Goal: Communication & Community: Answer question/provide support

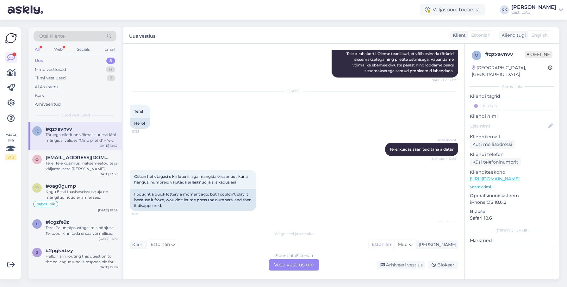
scroll to position [168, 0]
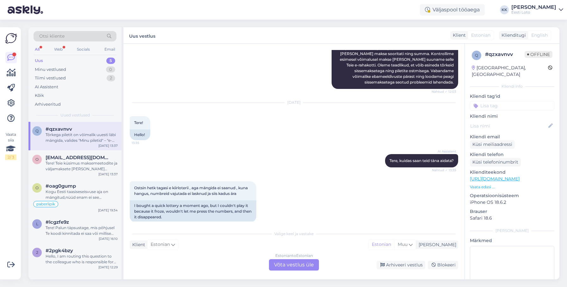
click at [45, 57] on div "Uus 5" at bounding box center [75, 60] width 83 height 9
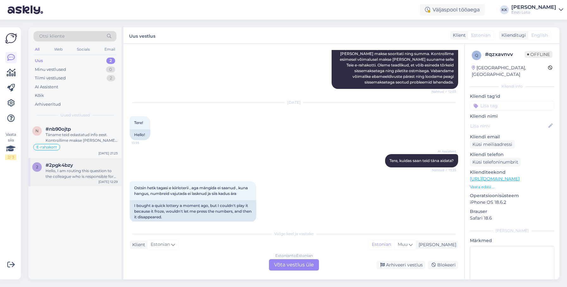
click at [75, 177] on div "Hello, I am routing this question to the colleague who is responsible for this …" at bounding box center [82, 173] width 72 height 11
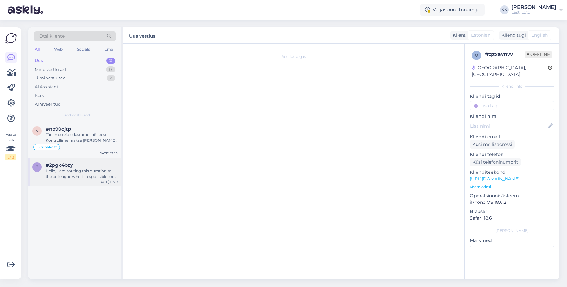
scroll to position [0, 0]
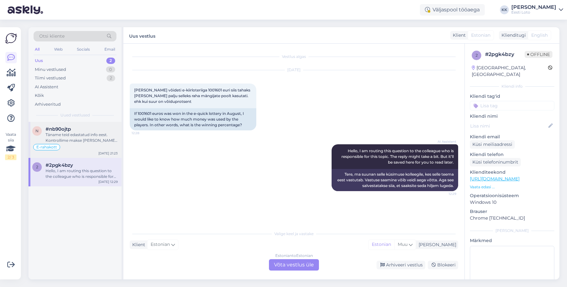
click at [82, 142] on div "Täname teid edastatud info eest. Kontrollime makse [PERSON_NAME] suuname selle …" at bounding box center [82, 137] width 72 height 11
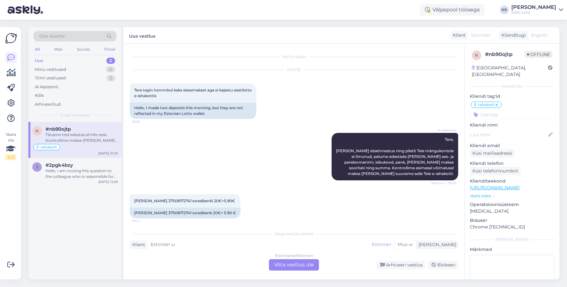
scroll to position [955, 0]
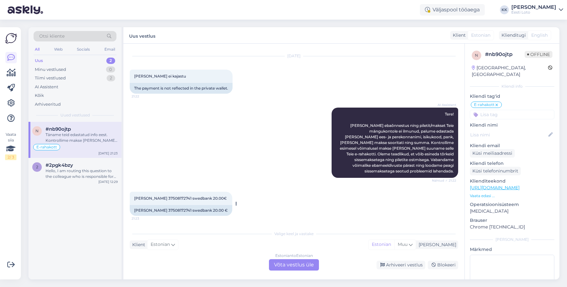
click at [166, 178] on span "[PERSON_NAME] 37508172741 swedbank 20.00€" at bounding box center [180, 198] width 93 height 5
copy span "37508172741"
click at [46, 102] on div "Arhiveeritud" at bounding box center [48, 104] width 26 height 6
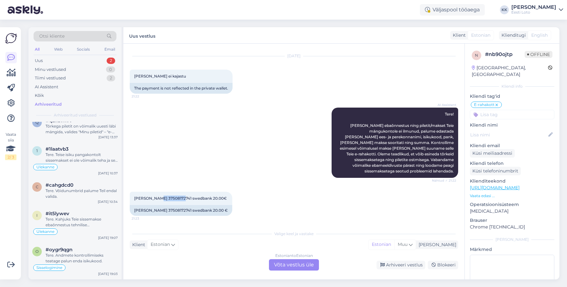
scroll to position [224, 0]
click at [68, 178] on div "Tere. Kahjuks Teie sissemakse ebaõnnestus tehnilise [PERSON_NAME] tõttu. Kontro…" at bounding box center [82, 223] width 72 height 11
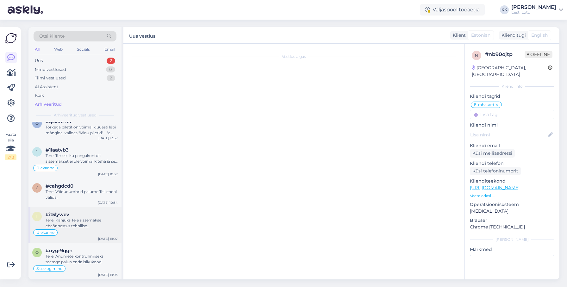
scroll to position [99, 0]
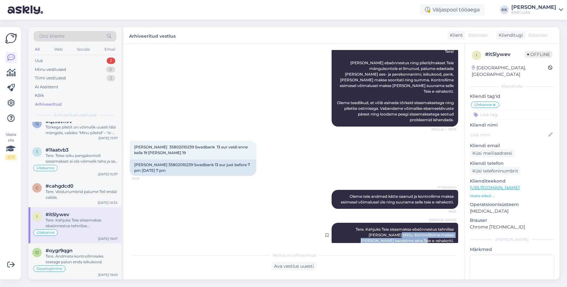
drag, startPoint x: 361, startPoint y: 224, endPoint x: 456, endPoint y: 231, distance: 95.9
click at [326, 178] on div "[PERSON_NAME] Tere. Kahjuks Teie sissemakse ebaõnnestus tehnilise [PERSON_NAME]…" at bounding box center [395, 235] width 127 height 25
copy span "Kontrollisime makse [PERSON_NAME] kandsime raha Teie e-rahakotti."
click at [46, 62] on div "Uus 2" at bounding box center [75, 60] width 83 height 9
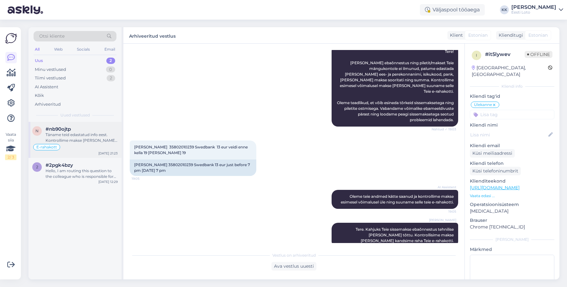
click at [84, 142] on div "Täname teid edastatud info eest. Kontrollime makse [PERSON_NAME] suuname selle …" at bounding box center [82, 137] width 72 height 11
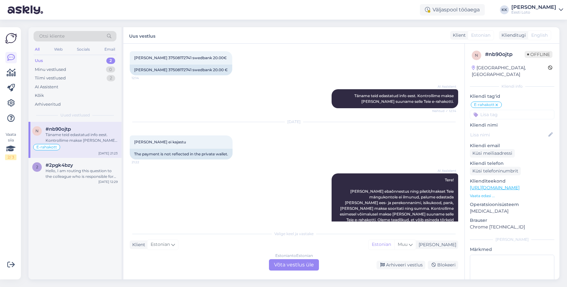
scroll to position [955, 0]
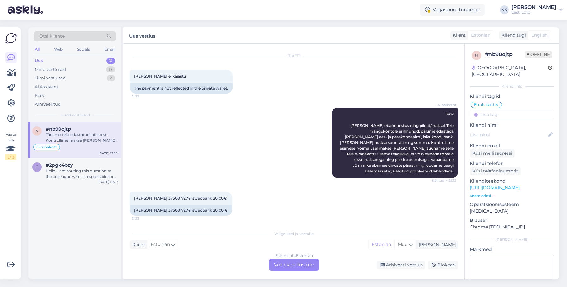
click at [301, 178] on div "Estonian to Estonian Võta vestlus üle" at bounding box center [294, 264] width 50 height 11
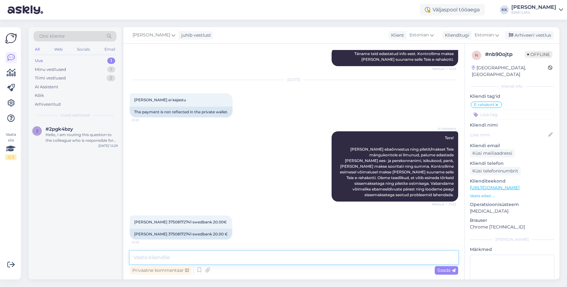
click at [280, 178] on textarea at bounding box center [294, 257] width 329 height 13
paste textarea "Kontrollisime makse [PERSON_NAME] kandsime raha Teie e-rahakotti."
paste textarea "Palume vabandust tekkinud ebamugavuste pärast."
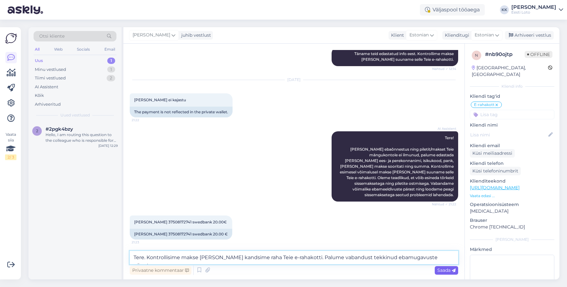
type textarea "Tere. Kontrollisime makse [PERSON_NAME] kandsime raha Teie e-rahakotti. Palume …"
click at [326, 178] on span "Saada" at bounding box center [447, 271] width 18 height 6
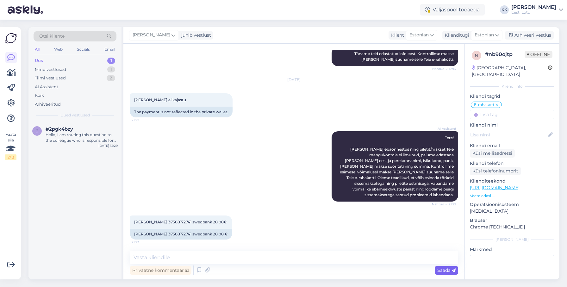
scroll to position [983, 0]
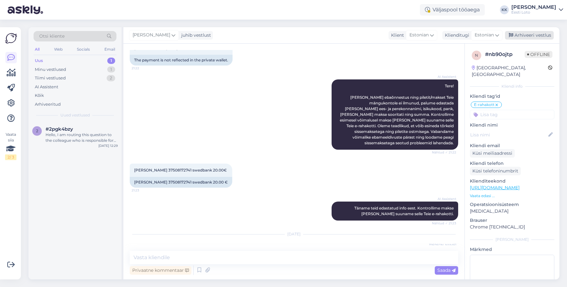
click at [326, 35] on div "Arhiveeri vestlus" at bounding box center [529, 35] width 49 height 9
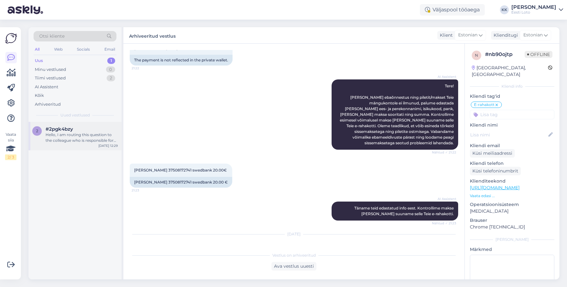
click at [78, 135] on div "Hello, I am routing this question to the colleague who is responsible for this …" at bounding box center [82, 137] width 72 height 11
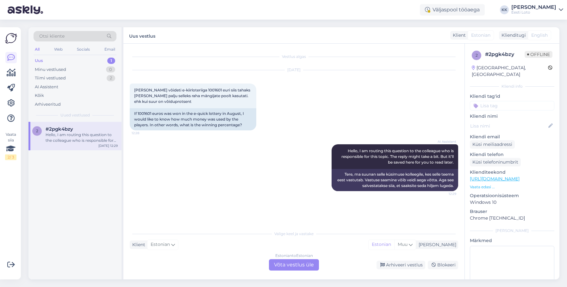
scroll to position [0, 0]
